Goal: Task Accomplishment & Management: Manage account settings

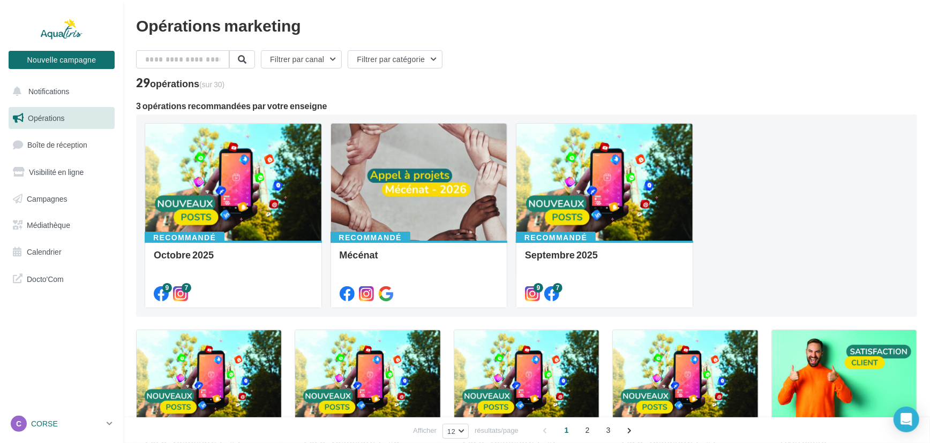
click at [66, 426] on p "CORSE" at bounding box center [66, 424] width 71 height 11
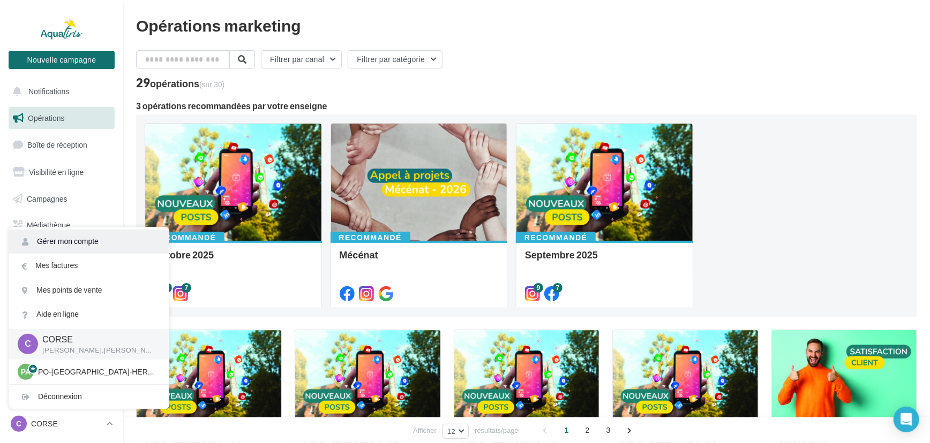
click at [89, 246] on link "Gérer mon compte" at bounding box center [89, 242] width 160 height 24
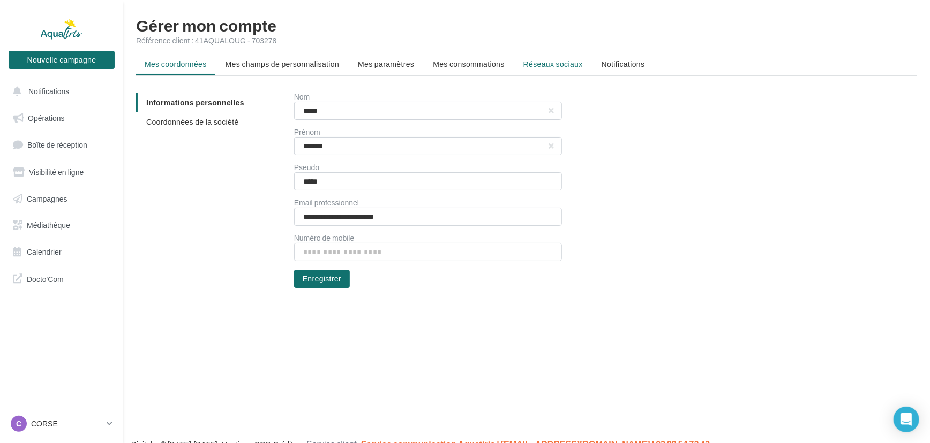
click at [540, 59] on span "Réseaux sociaux" at bounding box center [552, 63] width 59 height 9
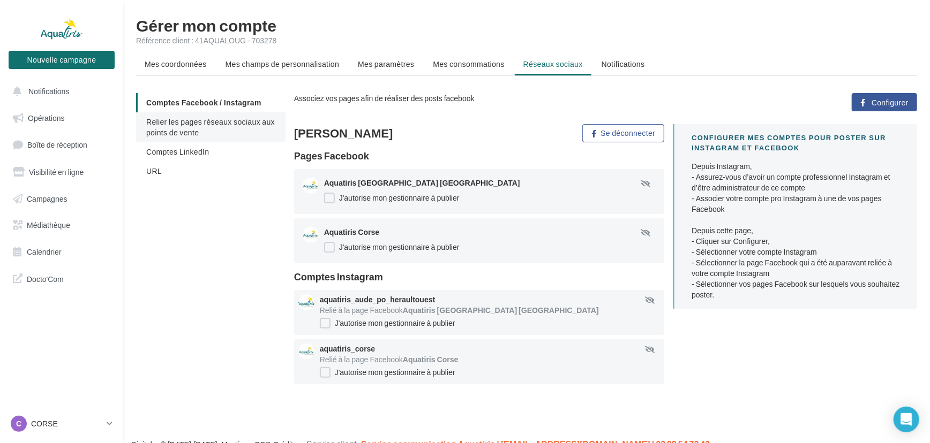
click at [181, 134] on span "Relier les pages réseaux sociaux aux points de vente" at bounding box center [210, 127] width 129 height 20
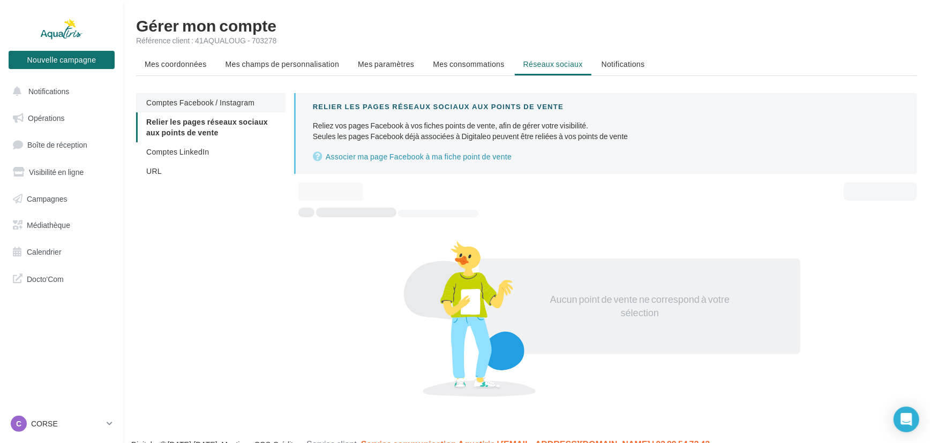
click at [189, 101] on span "Comptes Facebook / Instagram" at bounding box center [200, 102] width 108 height 9
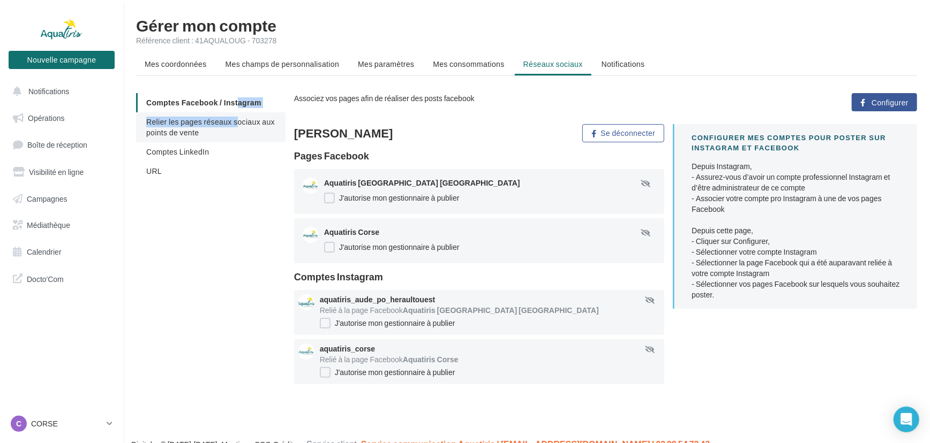
click at [188, 112] on ul "Comptes Facebook / Instagram Relier les pages réseaux sociaux aux points de ven…" at bounding box center [210, 137] width 149 height 88
click at [182, 132] on span "Relier les pages réseaux sociaux aux points de vente" at bounding box center [210, 127] width 129 height 20
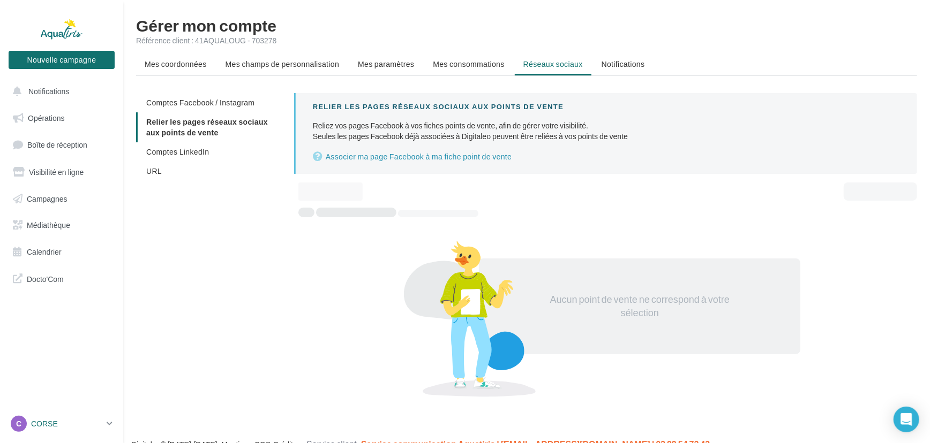
click at [77, 434] on link "C CORSE julien.caron" at bounding box center [62, 424] width 106 height 20
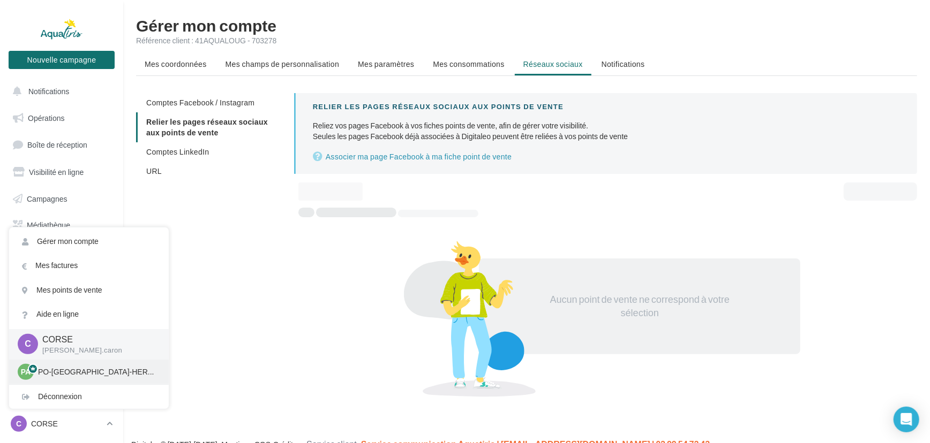
click at [77, 373] on p "PO-[GEOGRAPHIC_DATA]-HERAULT" at bounding box center [97, 372] width 118 height 11
